Goal: Task Accomplishment & Management: Complete application form

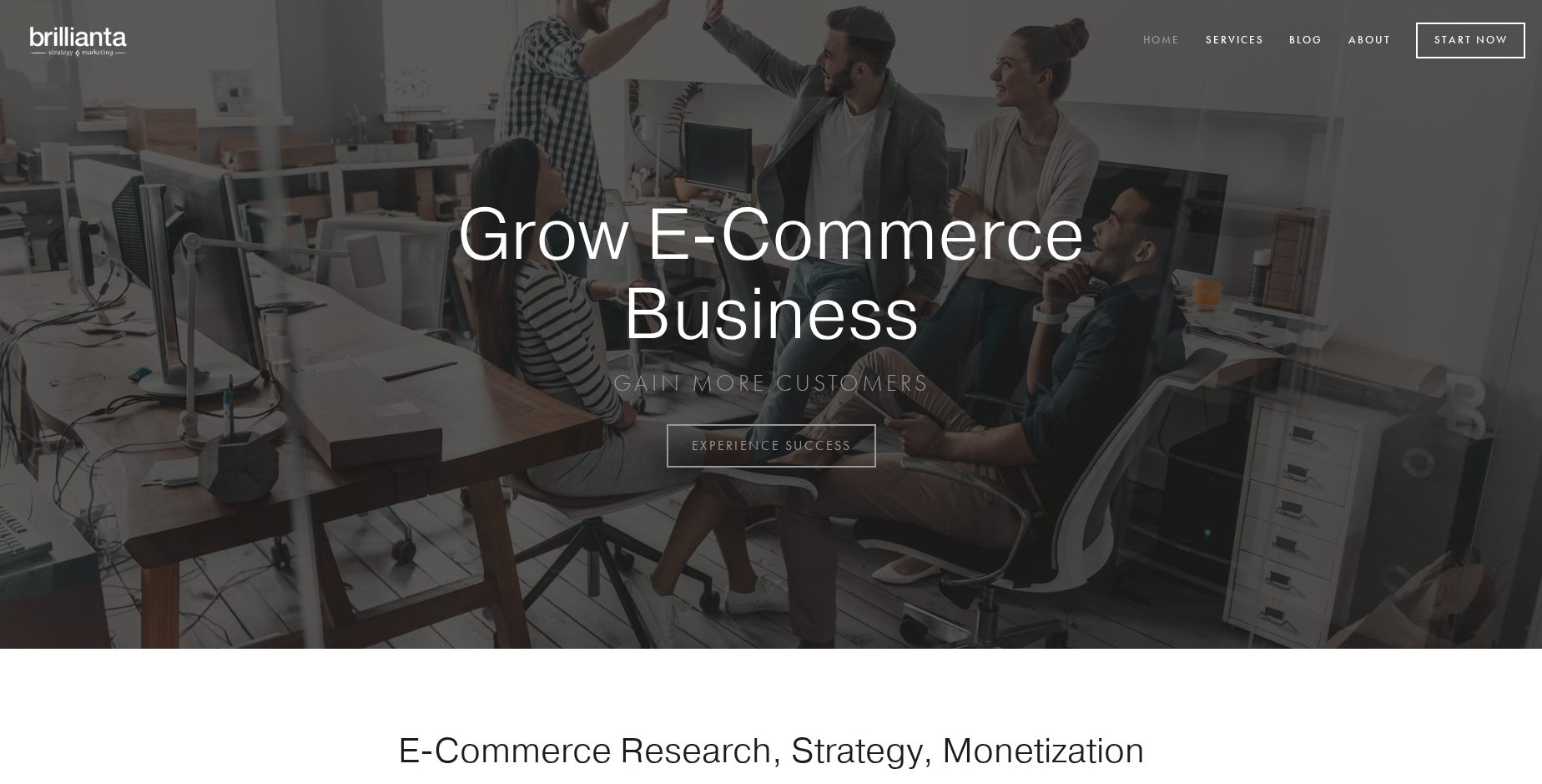
scroll to position [4375, 0]
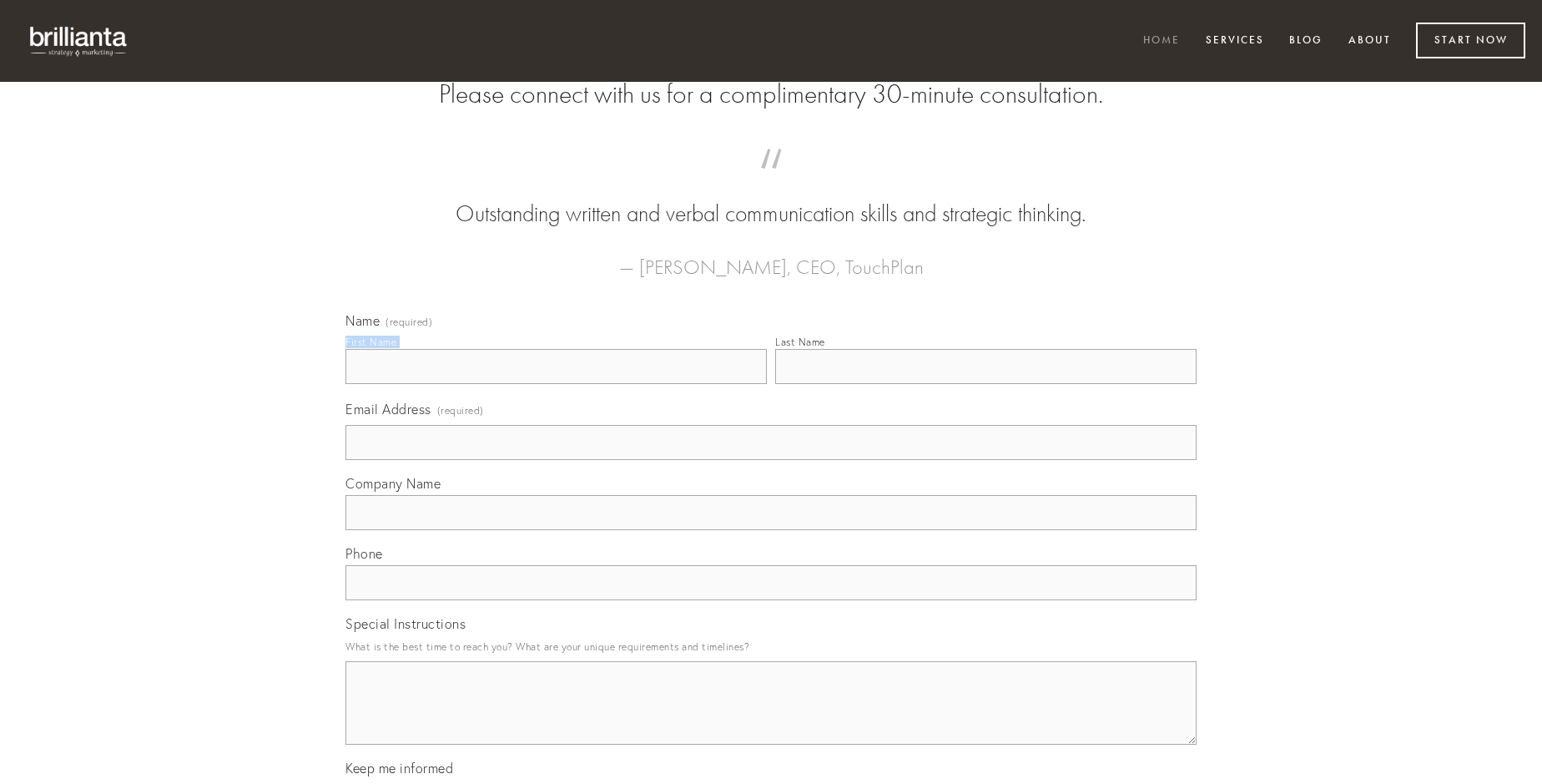
type input "[PERSON_NAME]"
click at [986, 384] on input "Last Name" at bounding box center [986, 366] width 422 height 35
type input "[PERSON_NAME]"
click at [771, 460] on input "Email Address (required)" at bounding box center [771, 442] width 852 height 35
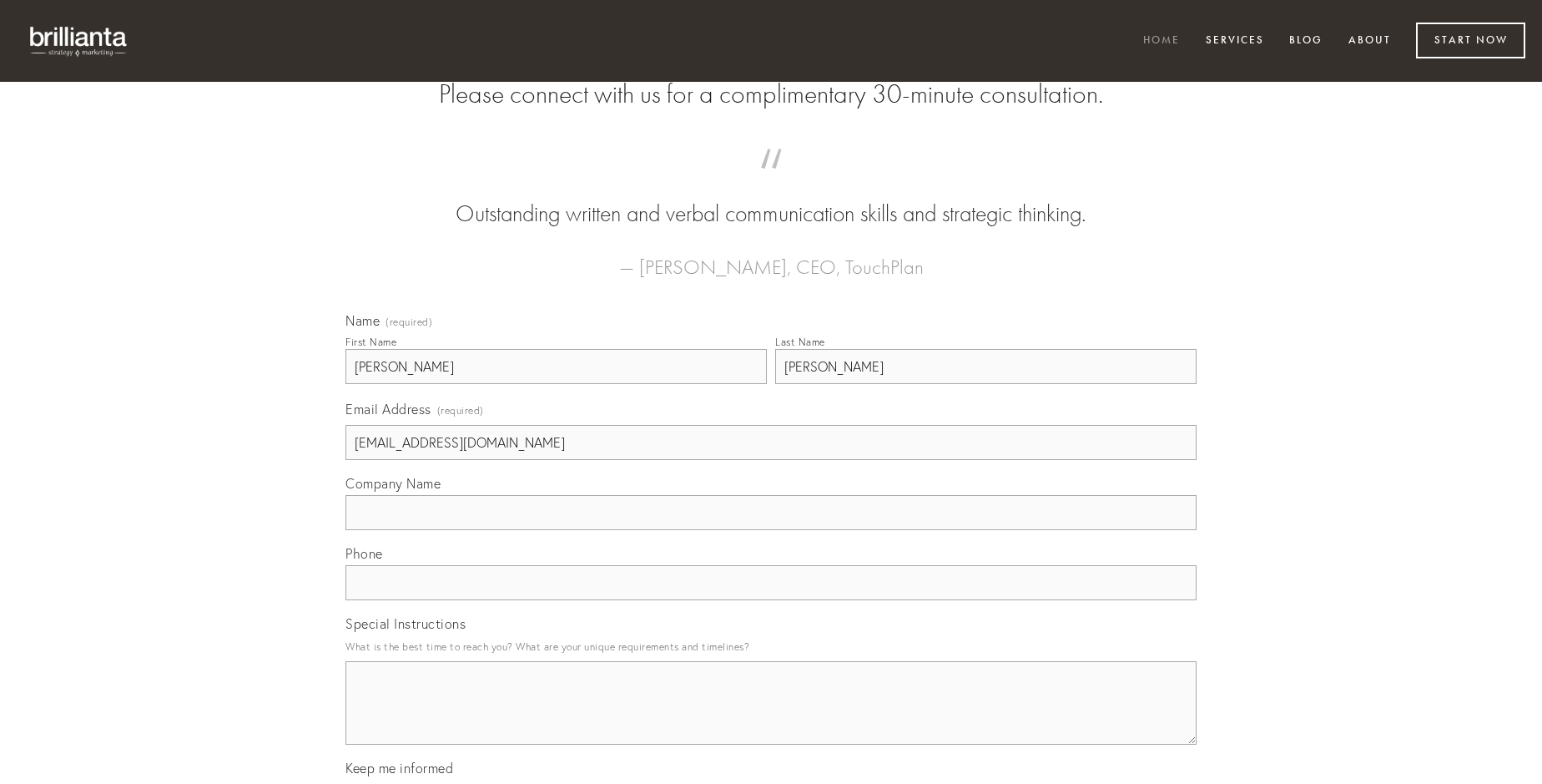
type input "[EMAIL_ADDRESS][DOMAIN_NAME]"
click at [771, 530] on input "Company Name" at bounding box center [771, 512] width 852 height 35
type input "aptus"
click at [771, 600] on input "text" at bounding box center [771, 582] width 852 height 35
click at [771, 717] on textarea "Special Instructions" at bounding box center [771, 703] width 852 height 83
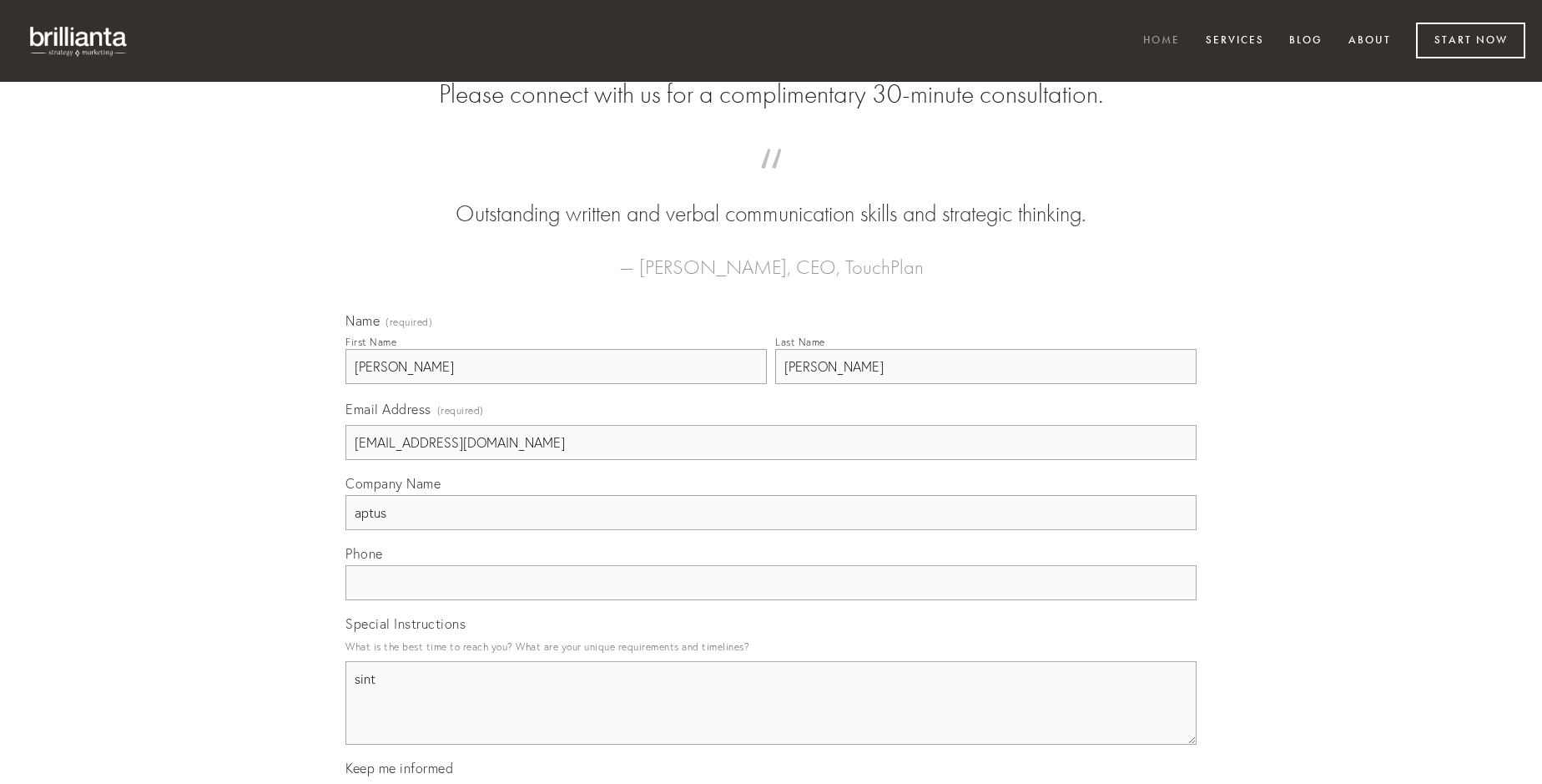
type textarea "sint"
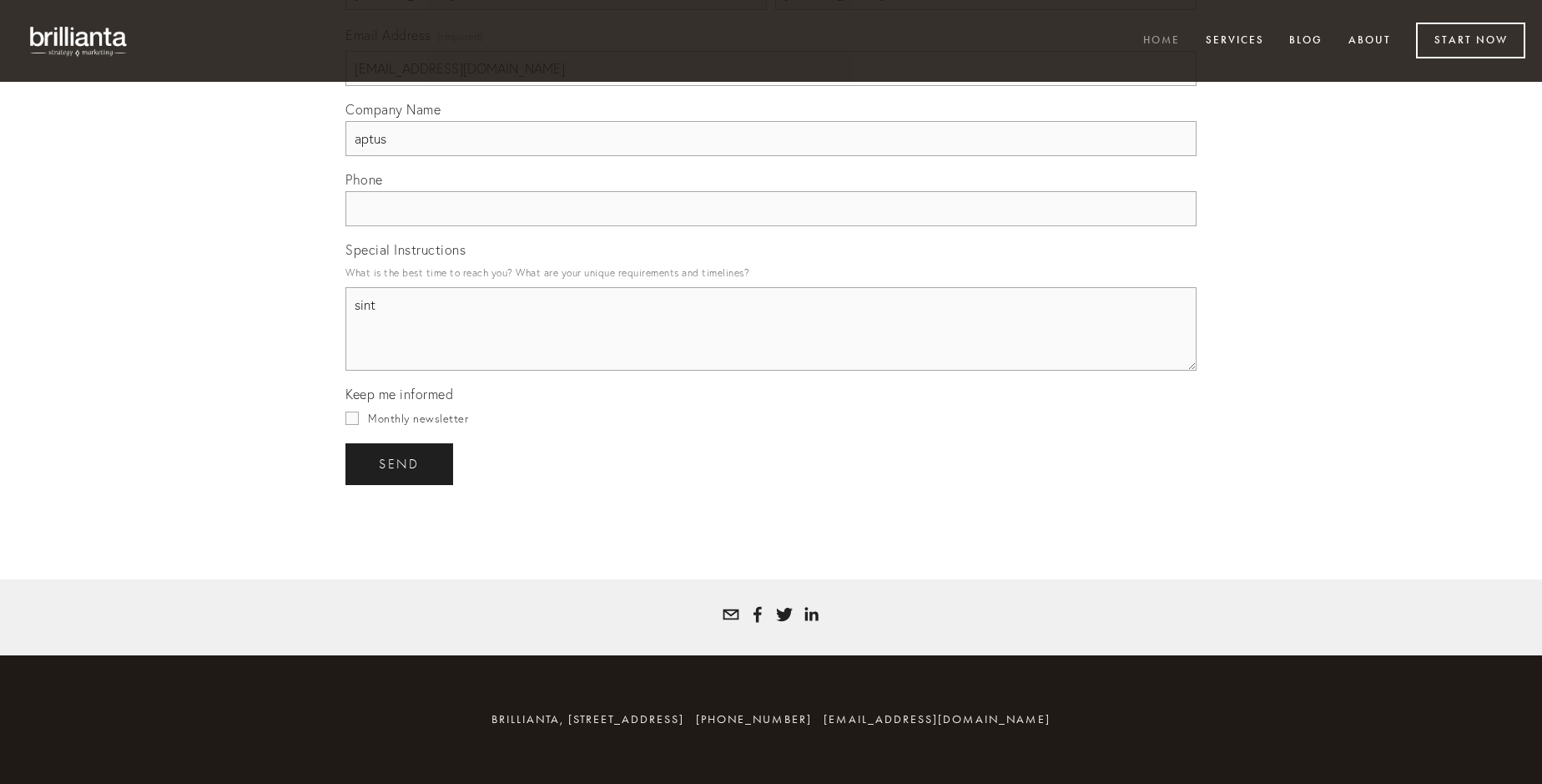
click at [400, 463] on span "send" at bounding box center [398, 463] width 41 height 15
